Goal: Check status: Check status

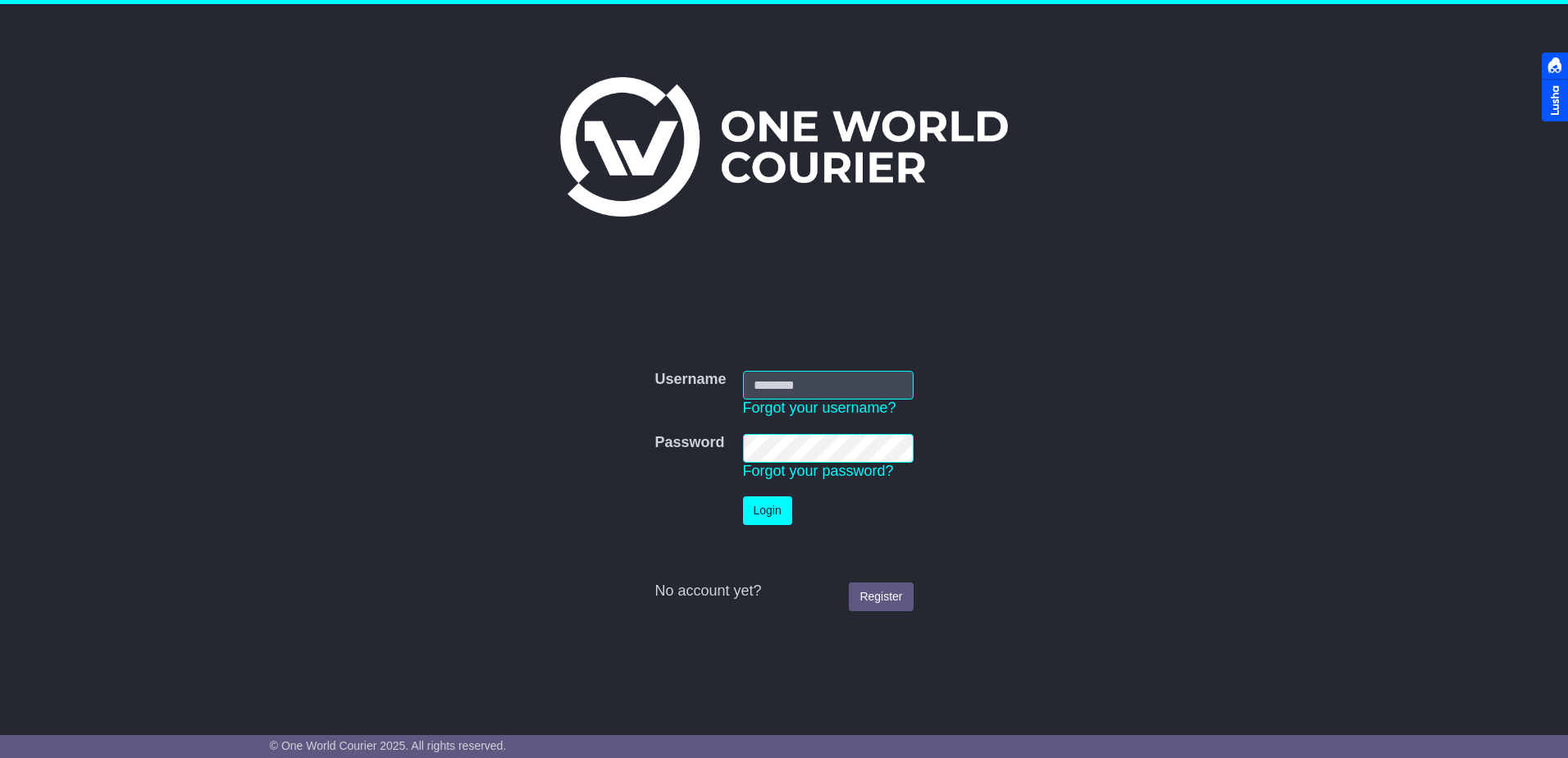
type input "**********"
click at [779, 519] on button "Login" at bounding box center [767, 510] width 50 height 29
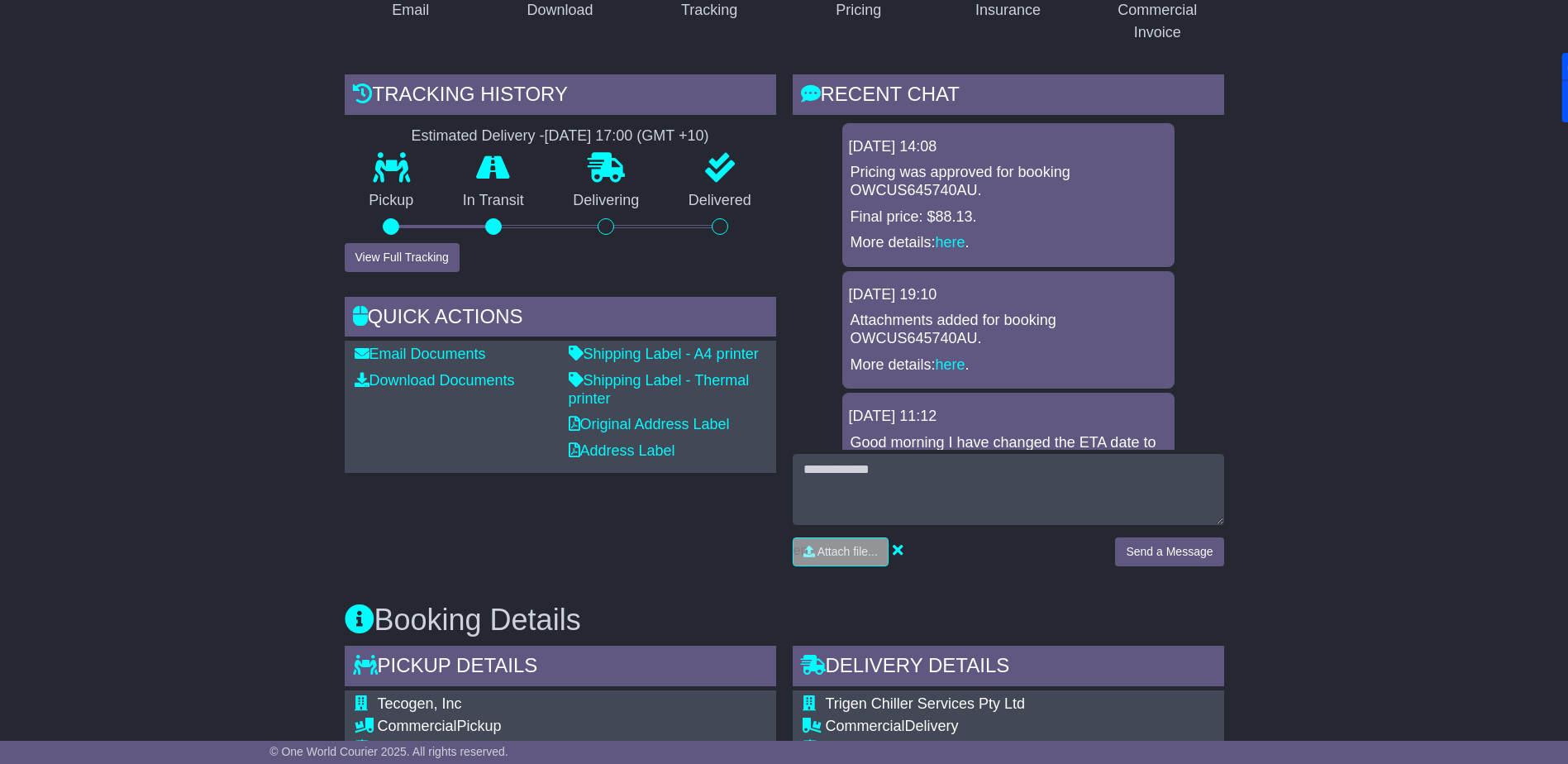
scroll to position [846, 0]
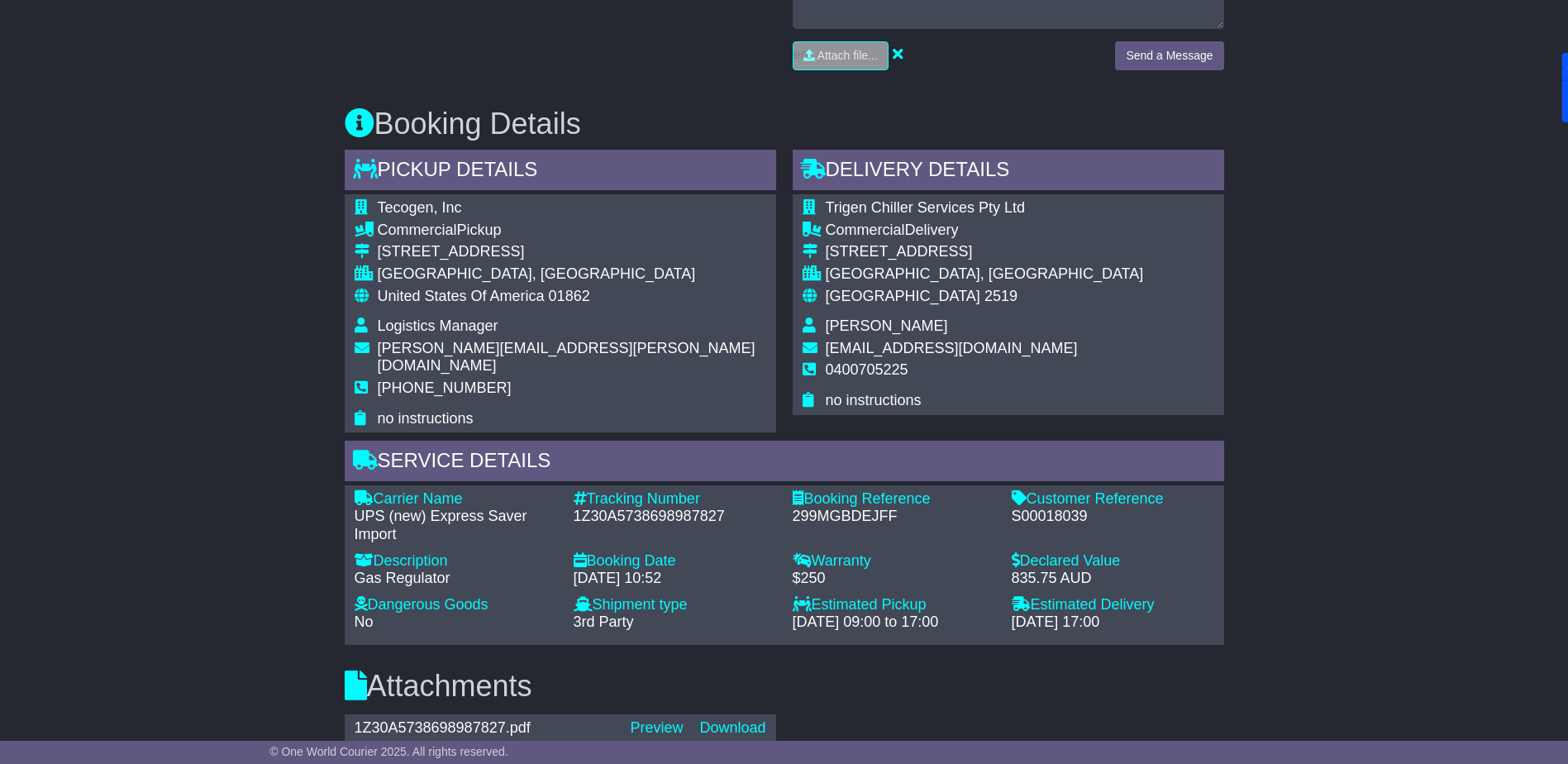
click at [1040, 508] on div "S00018039" at bounding box center [1112, 516] width 202 height 18
copy div "S00018039"
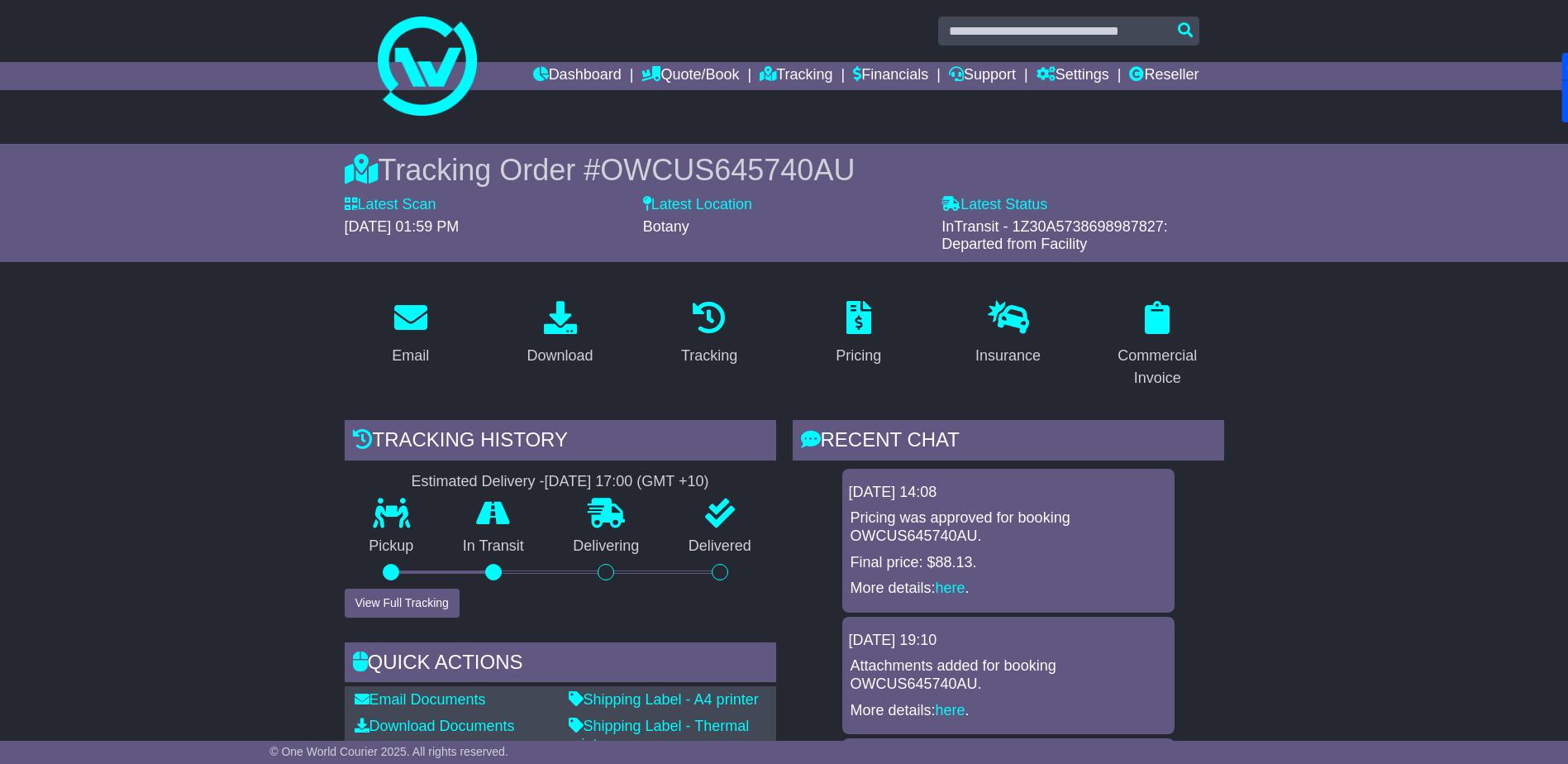
scroll to position [0, 0]
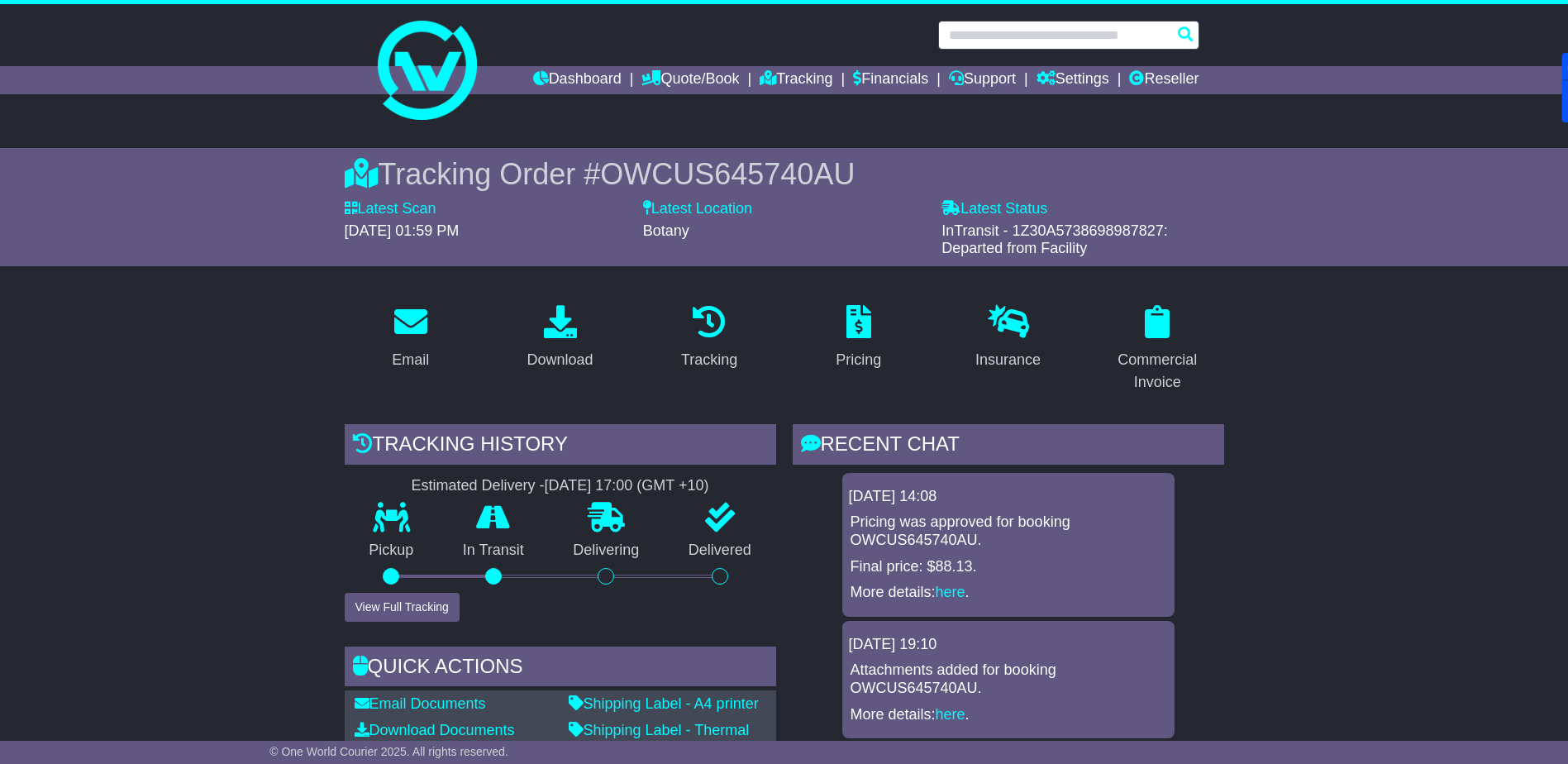
click at [1008, 36] on input "text" at bounding box center [1068, 35] width 261 height 29
paste input "*********"
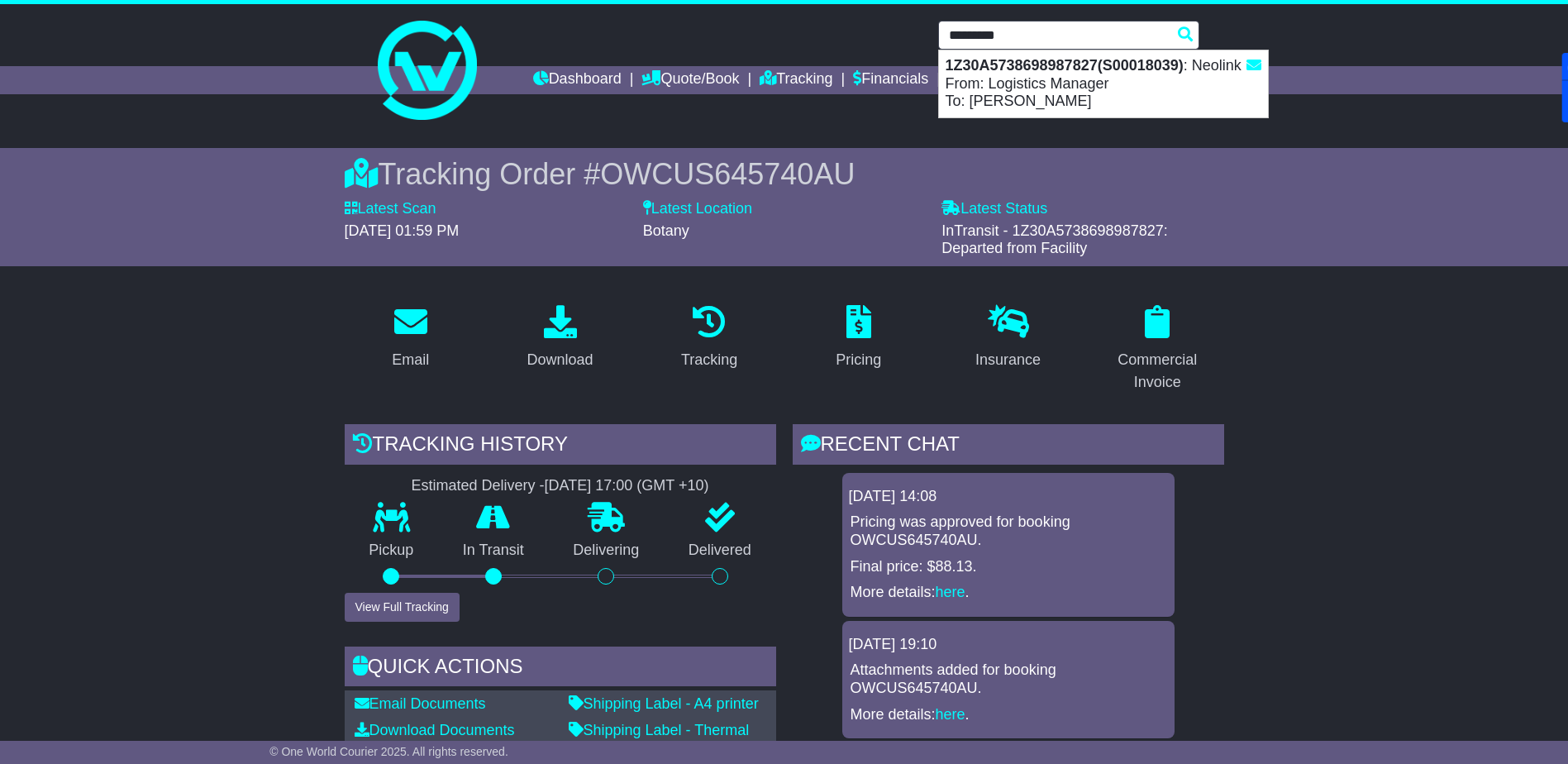
type input "*********"
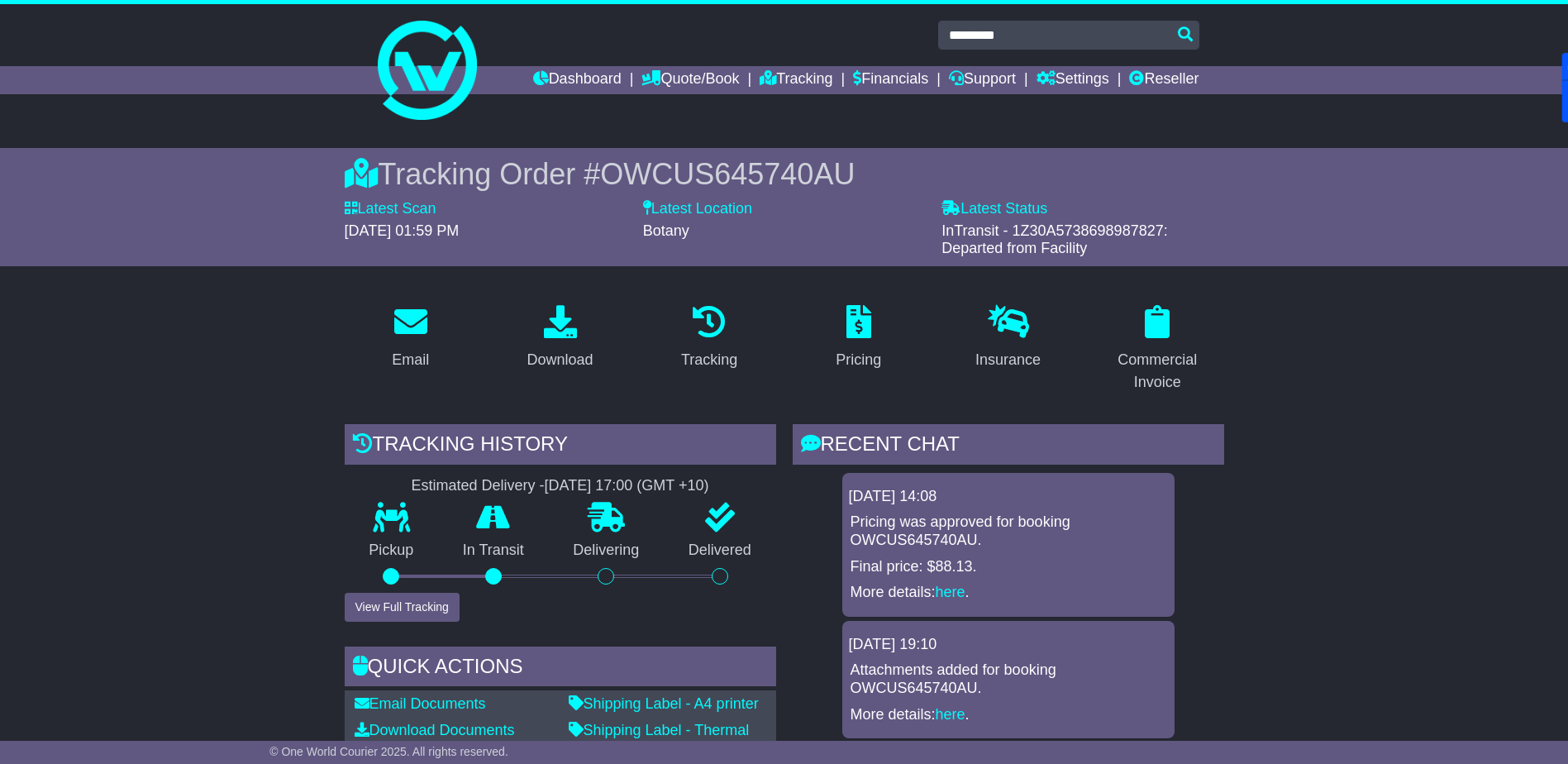
click at [1379, 219] on div "Tracking Order # OWCUS645740AU Latest Scan 19 September 2025 - 01:59 PM Latest …" at bounding box center [784, 206] width 1568 height 118
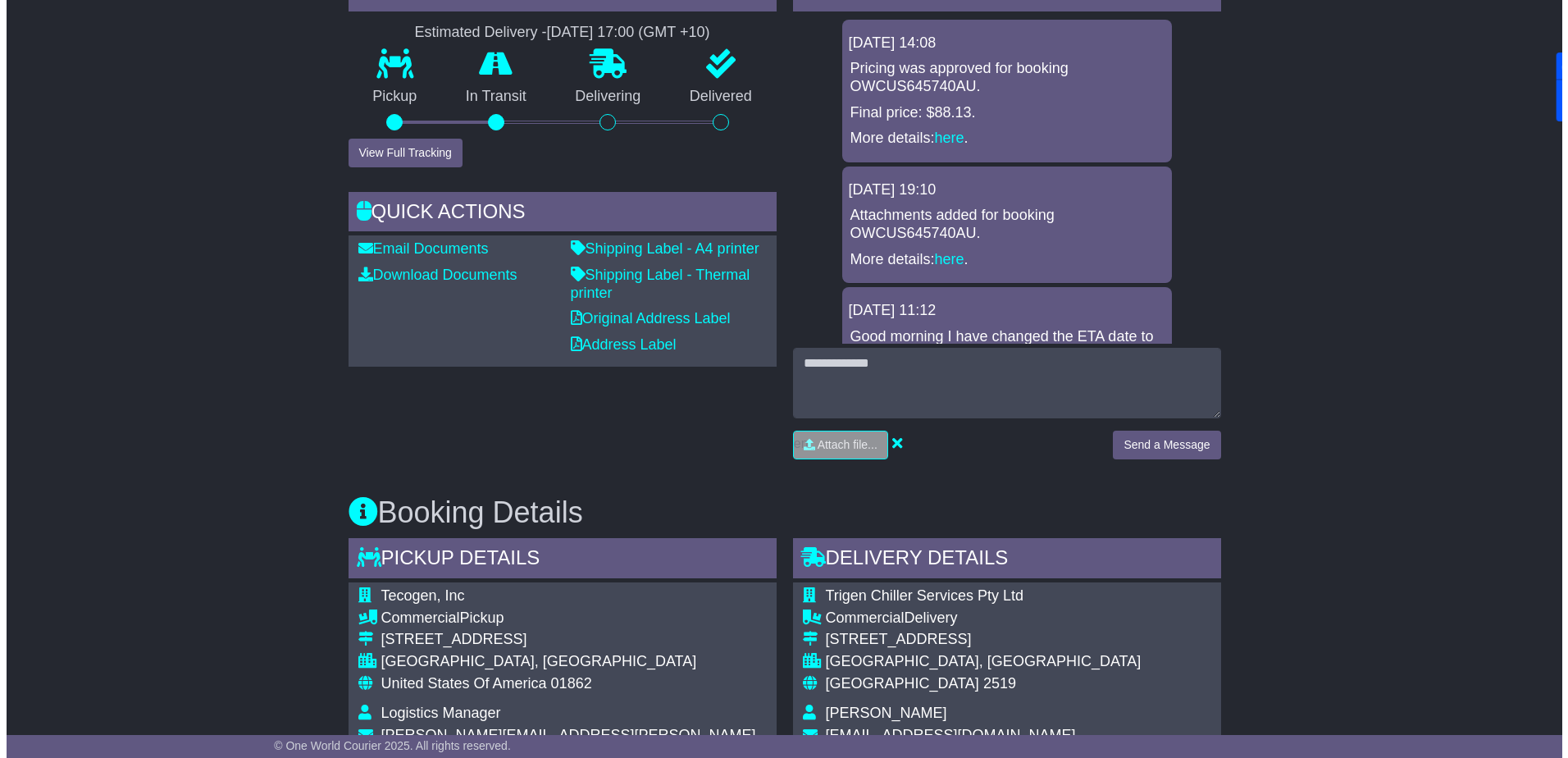
scroll to position [1066, 0]
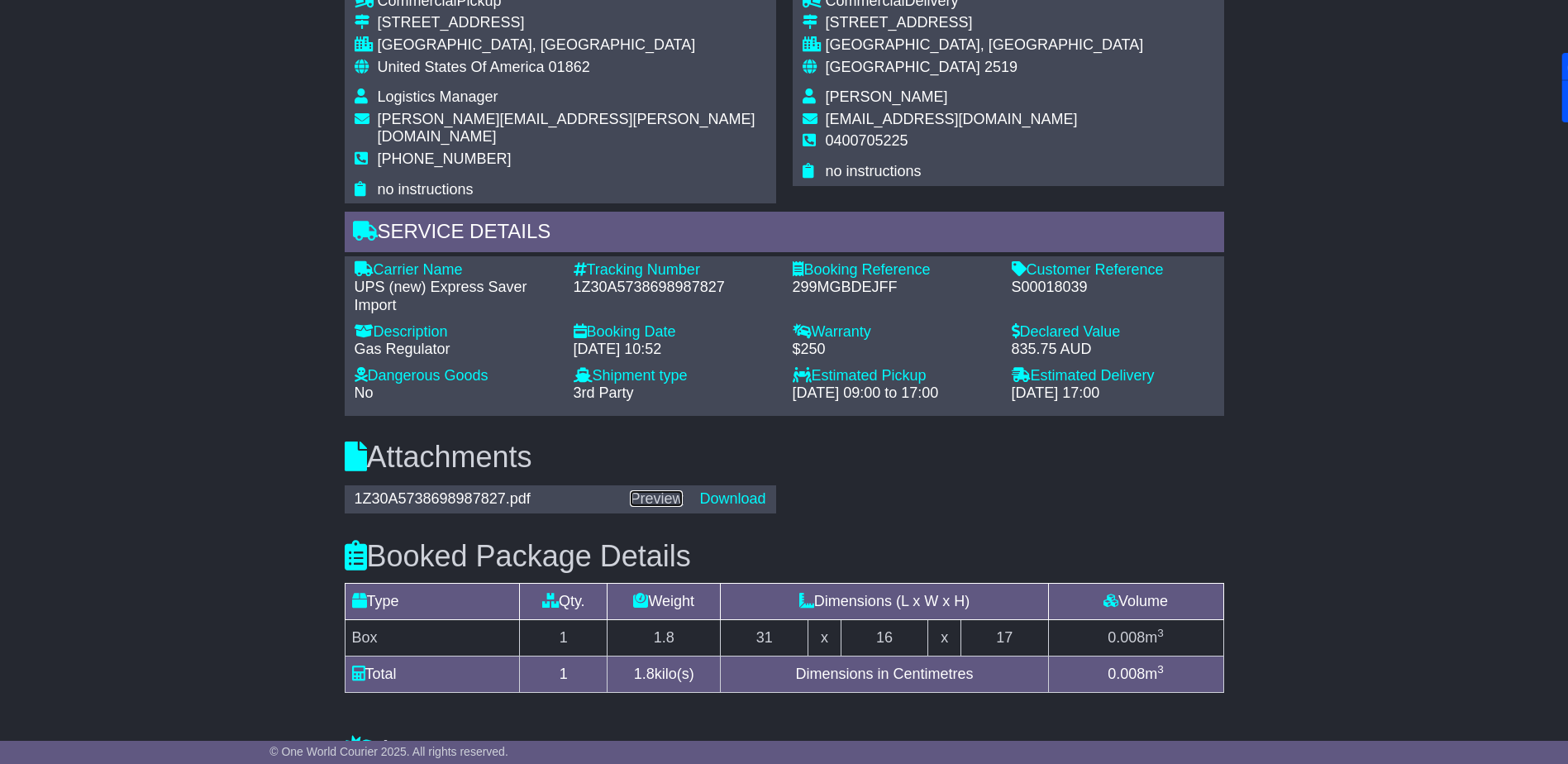
click at [668, 490] on link "Preview" at bounding box center [656, 498] width 53 height 17
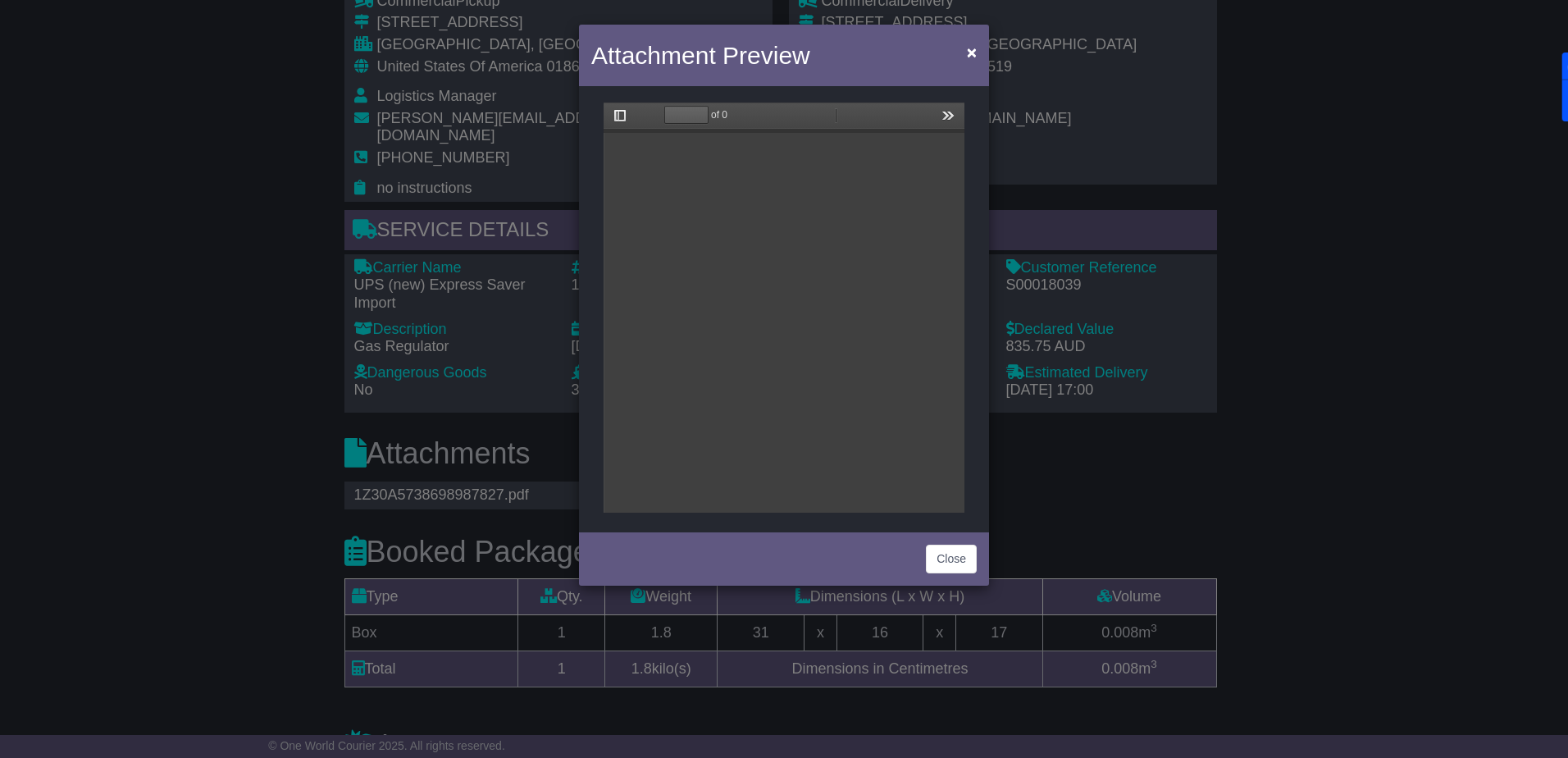
scroll to position [0, 0]
type input "*"
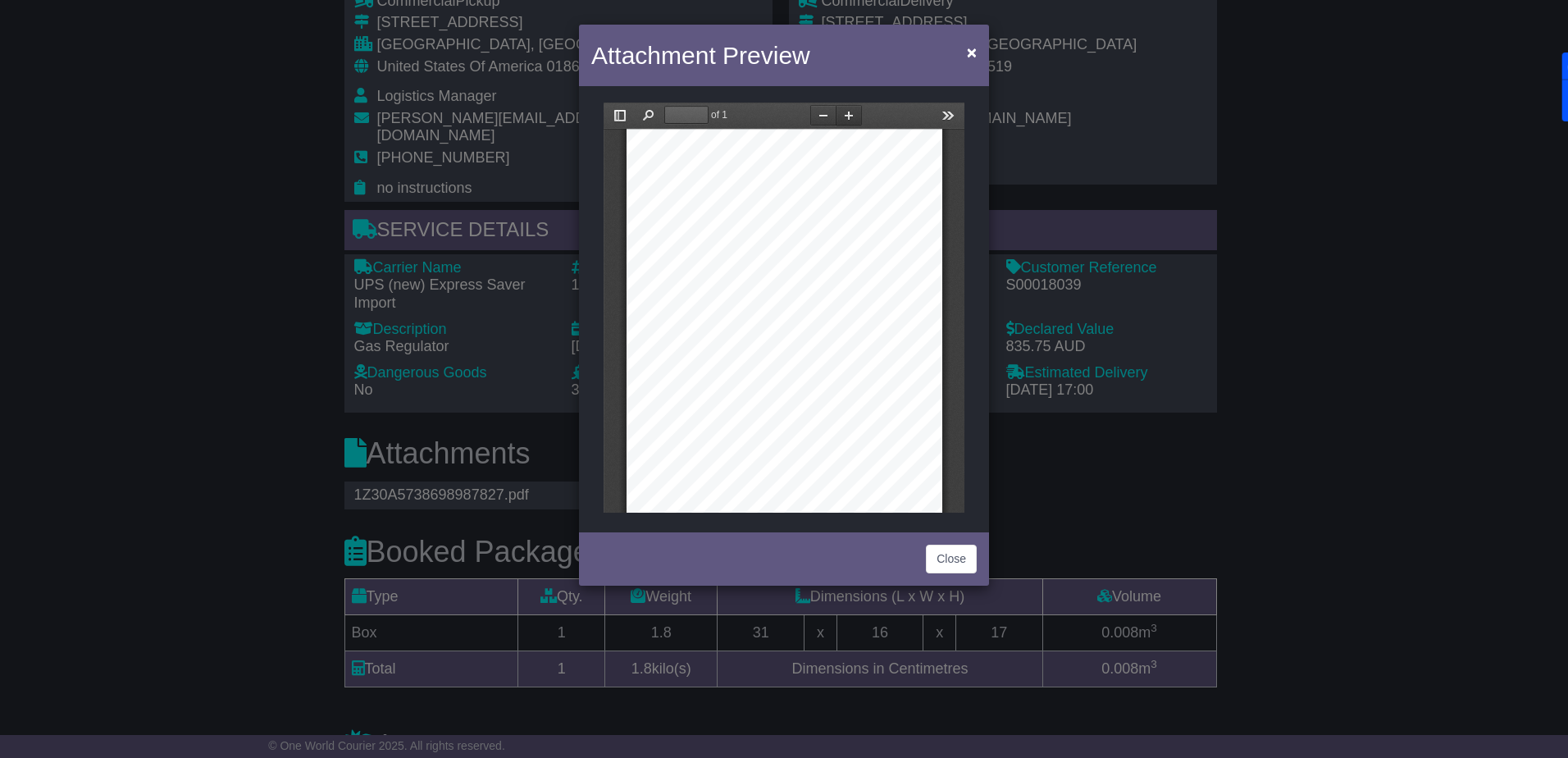
click at [853, 112] on button "Zoom In" at bounding box center [848, 115] width 26 height 21
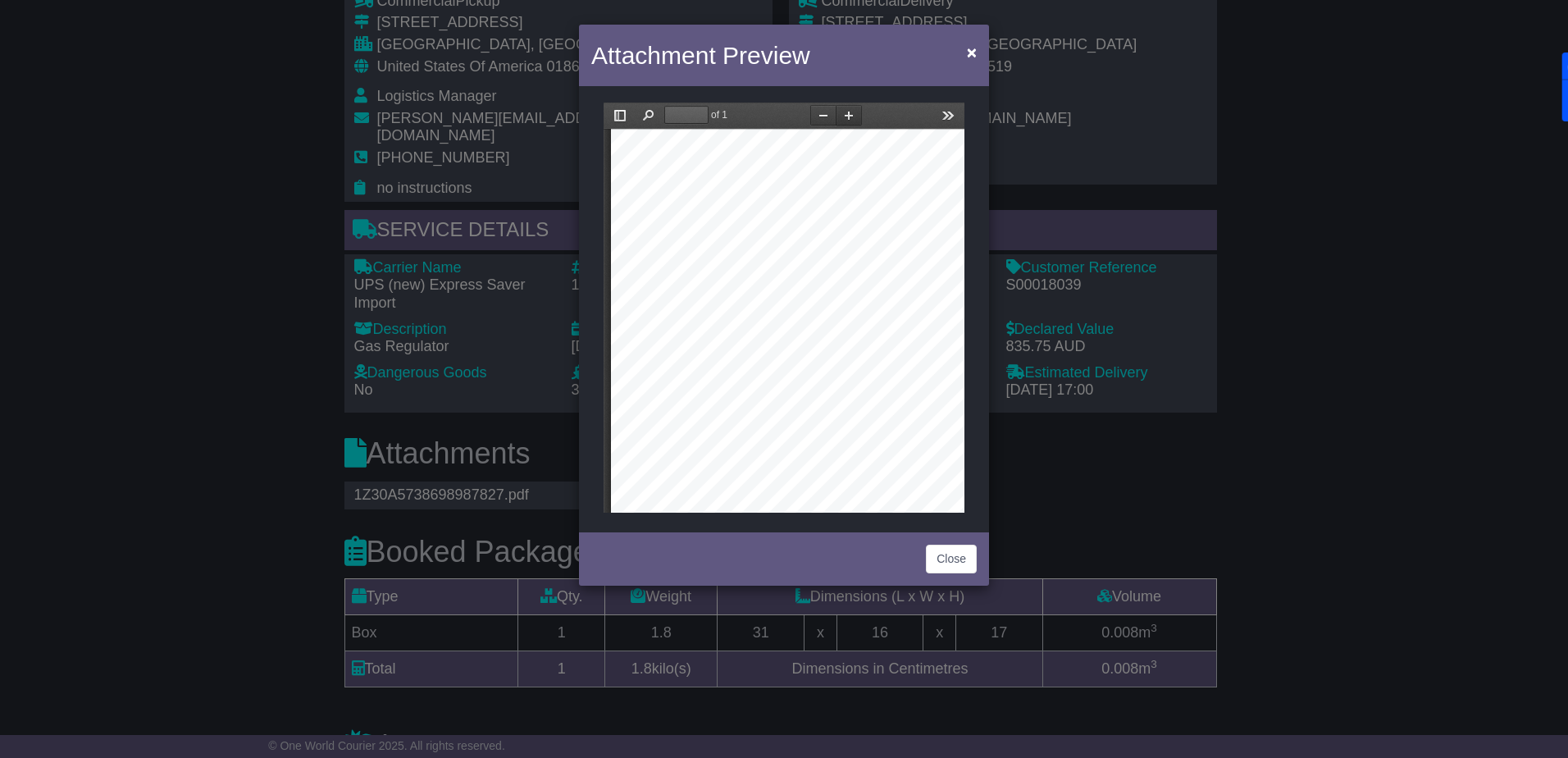
click at [853, 112] on button "Zoom In" at bounding box center [848, 115] width 26 height 21
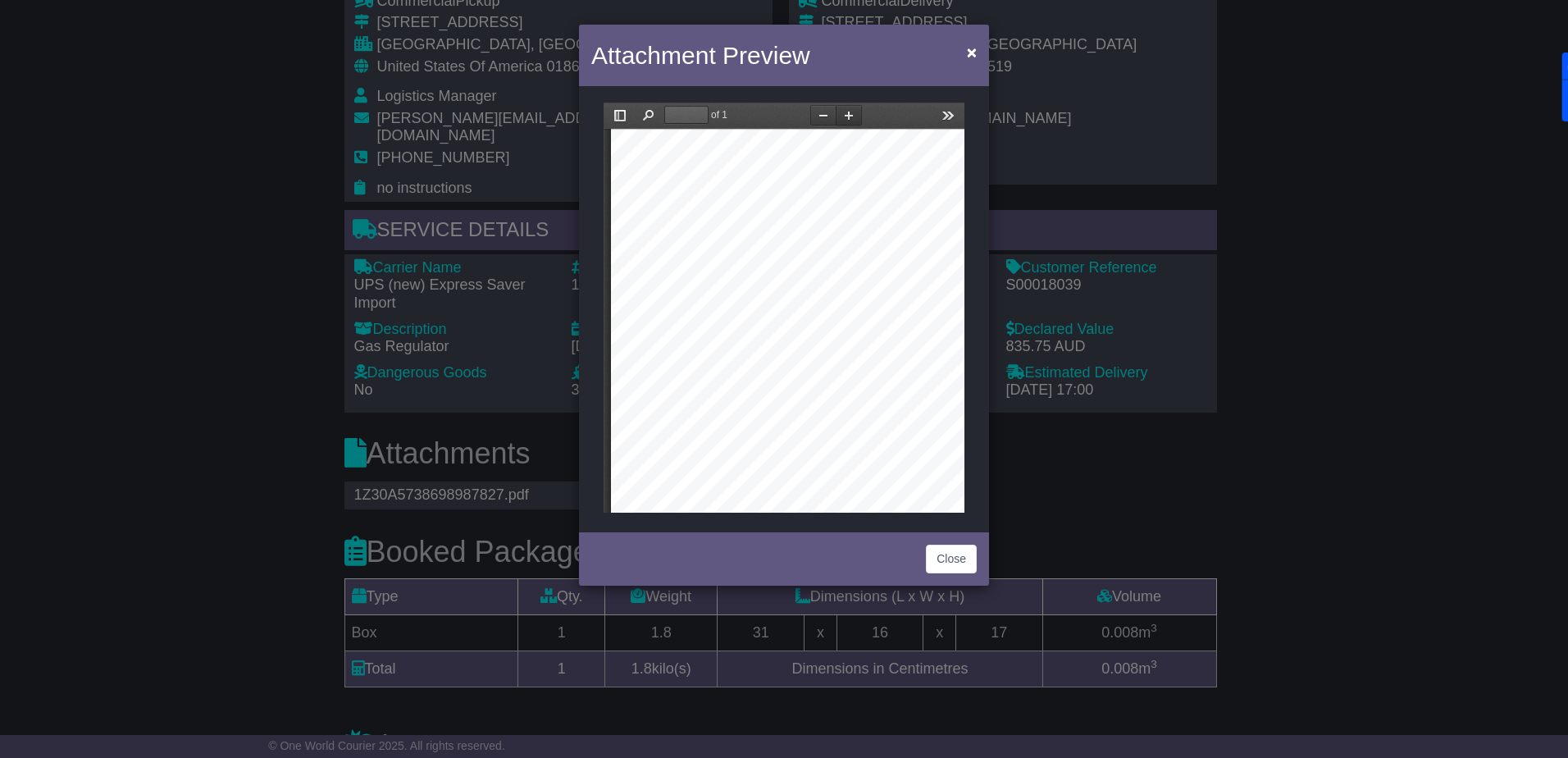
click at [853, 112] on button "Zoom In" at bounding box center [848, 115] width 26 height 21
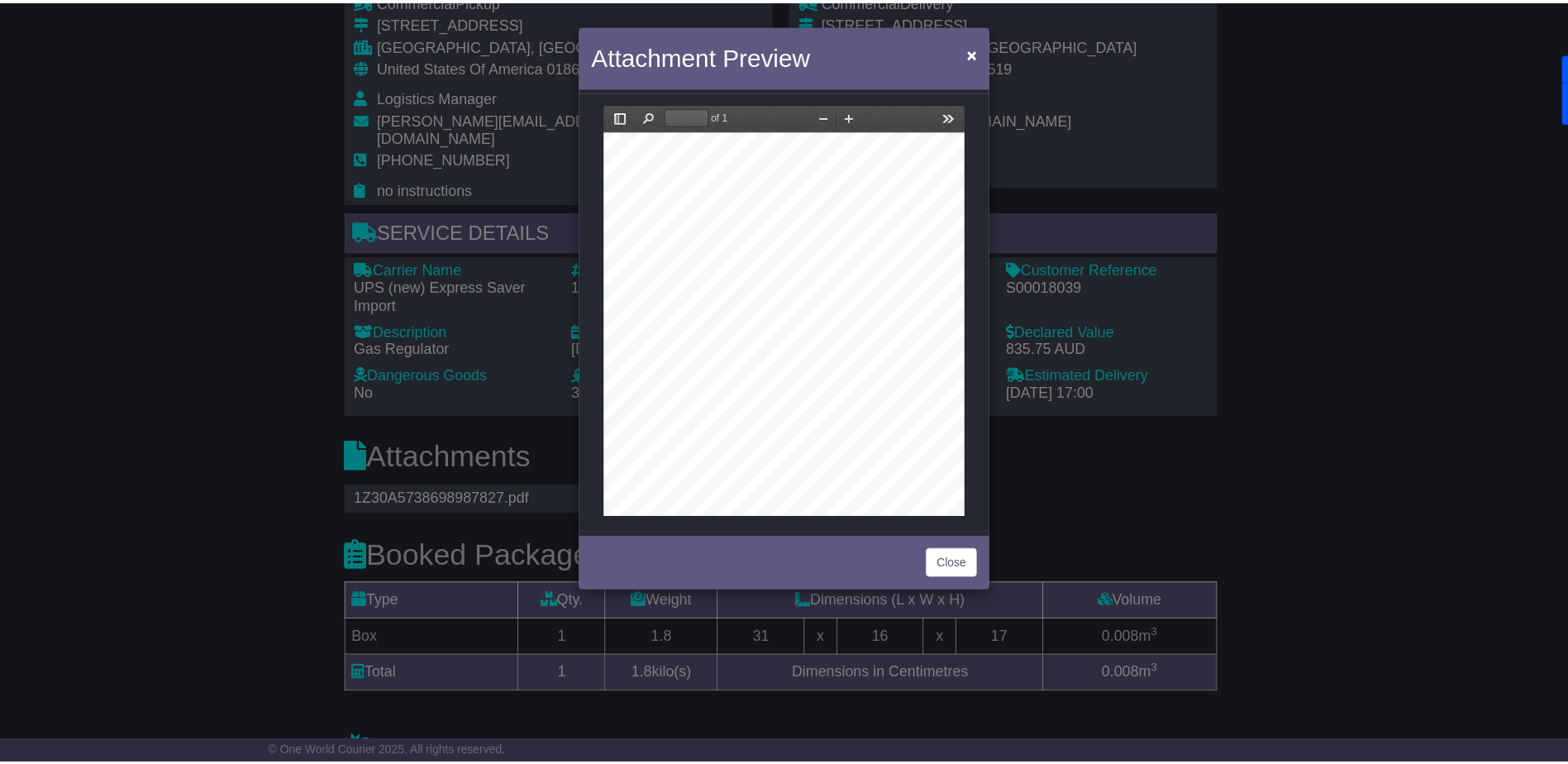
scroll to position [752, 412]
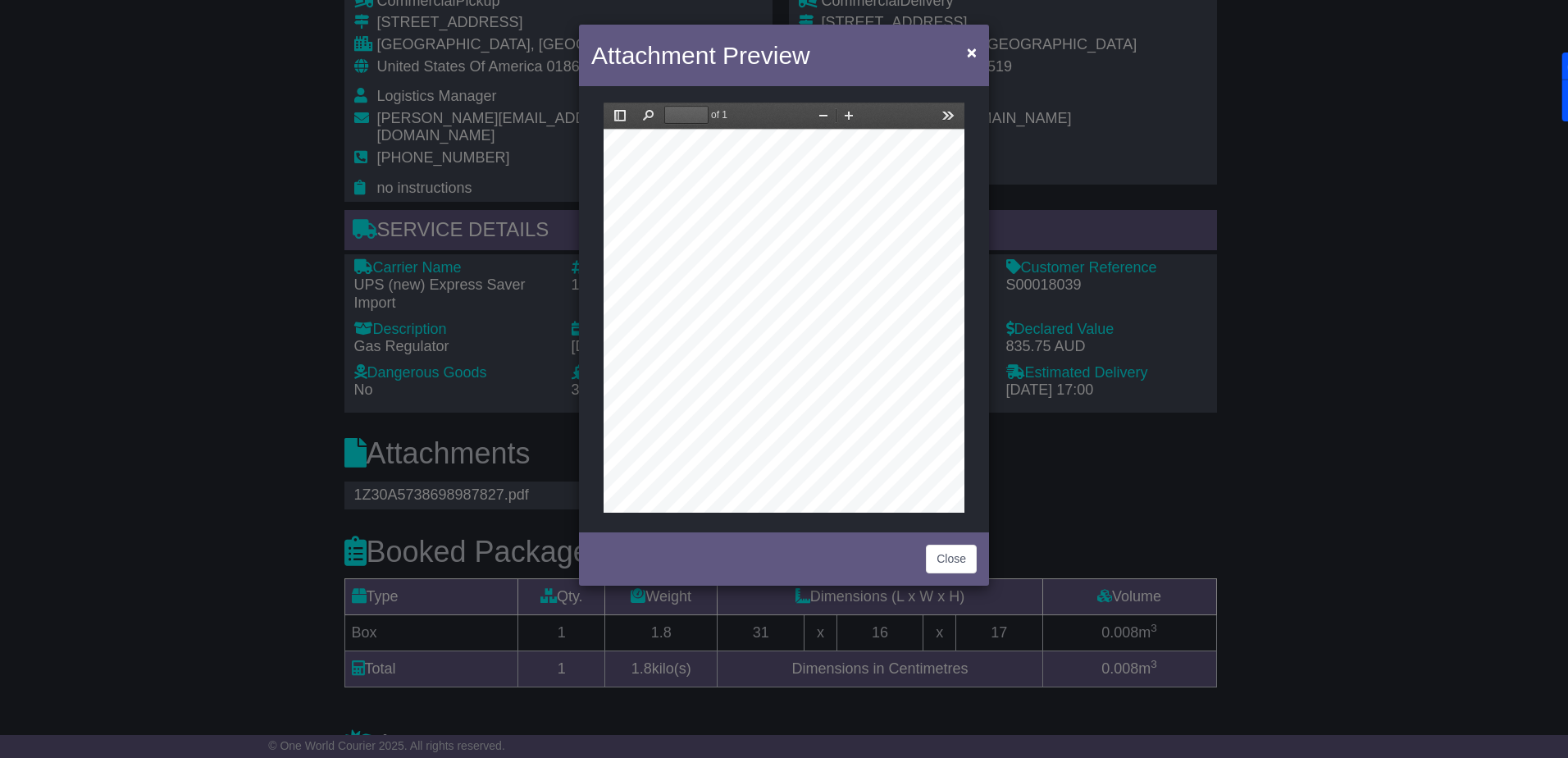
drag, startPoint x: 821, startPoint y: 499, endPoint x: 692, endPoint y: 494, distance: 129.1
click at [692, 494] on div at bounding box center [704, 40] width 1004 height 1299
click at [953, 561] on button "Close" at bounding box center [951, 559] width 50 height 29
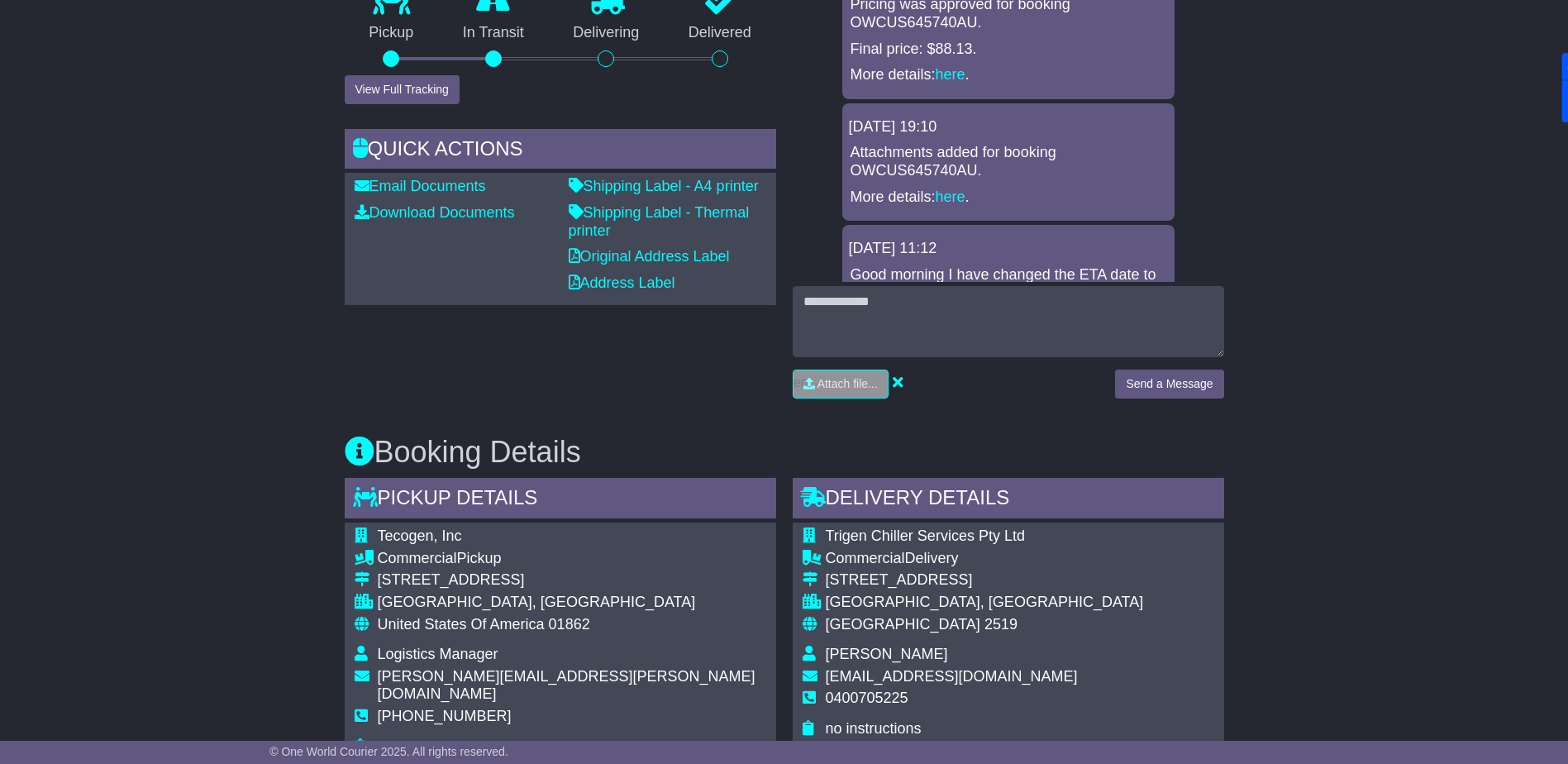
scroll to position [909, 0]
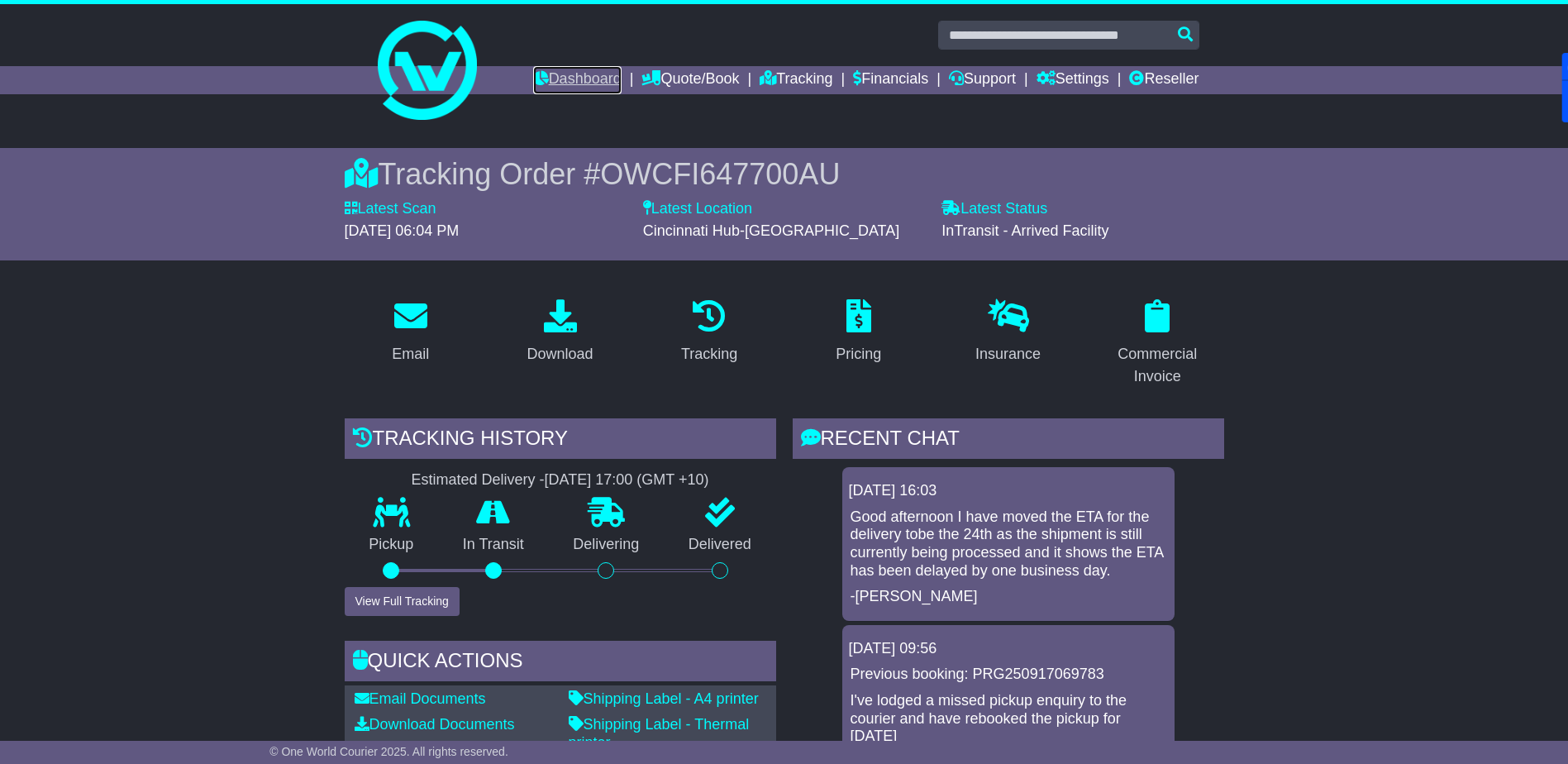
click at [575, 80] on link "Dashboard" at bounding box center [577, 80] width 89 height 28
